Goal: Book appointment/travel/reservation

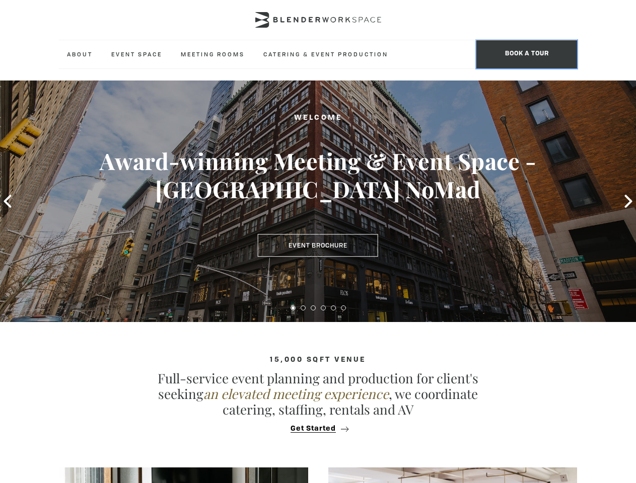
click at [526, 54] on span "BOOK A TOUR" at bounding box center [526, 54] width 101 height 28
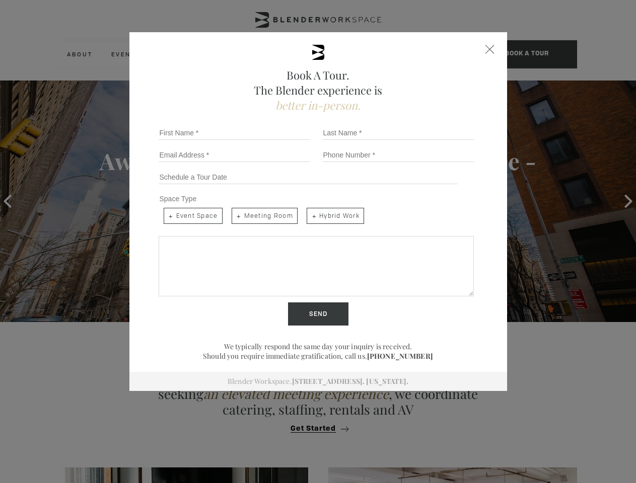
click at [628, 201] on div "Book A Tour. The Blender experience is better in-person. Team Size 1 2 3 4 5 6 …" at bounding box center [318, 241] width 636 height 483
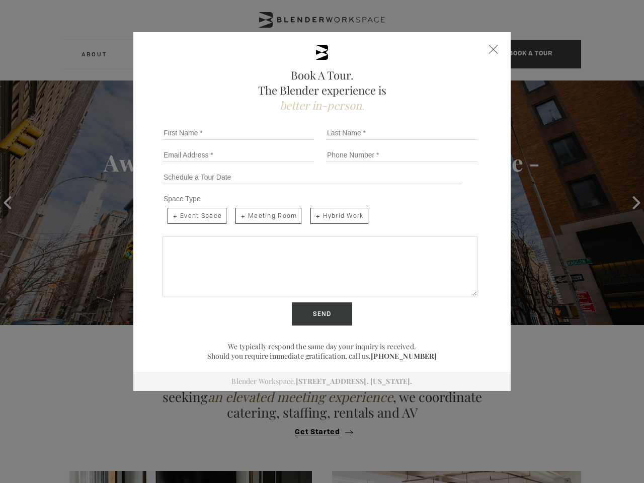
click at [293, 308] on div "Send" at bounding box center [322, 313] width 327 height 23
click at [303, 308] on input "Send" at bounding box center [322, 313] width 60 height 23
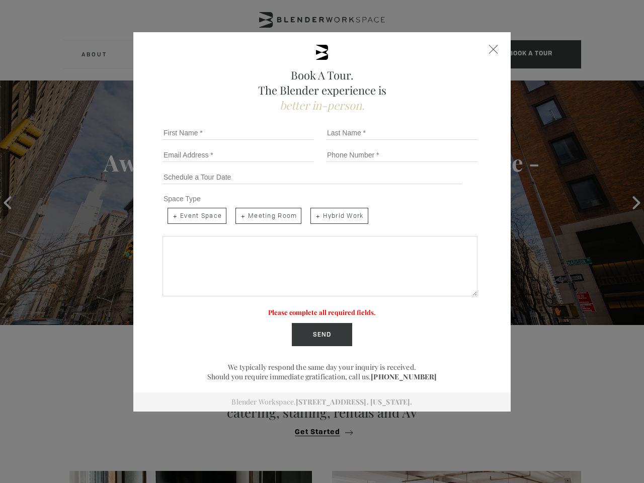
click at [313, 308] on label "Please complete all required fields." at bounding box center [322, 312] width 108 height 9
click at [323, 308] on label "Please complete all required fields." at bounding box center [322, 312] width 108 height 9
click at [333, 308] on label "Please complete all required fields." at bounding box center [322, 312] width 108 height 9
click at [343, 308] on label "Please complete all required fields." at bounding box center [322, 312] width 108 height 9
click at [318, 429] on div "Book A Tour. The Blender experience is better in-person. Team Size 1 2 3 4 5 6 …" at bounding box center [322, 241] width 644 height 483
